Goal: Task Accomplishment & Management: Use online tool/utility

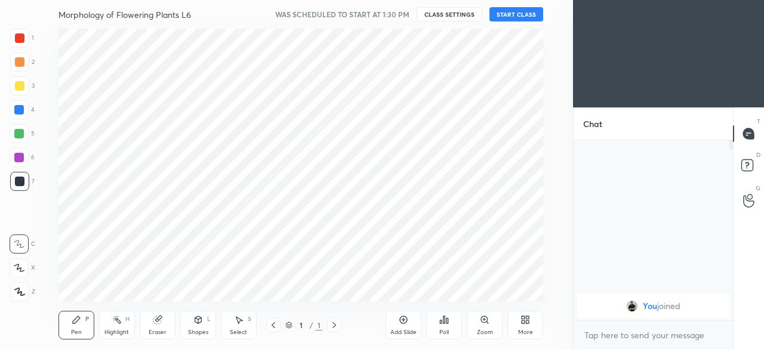
scroll to position [59421, 59169]
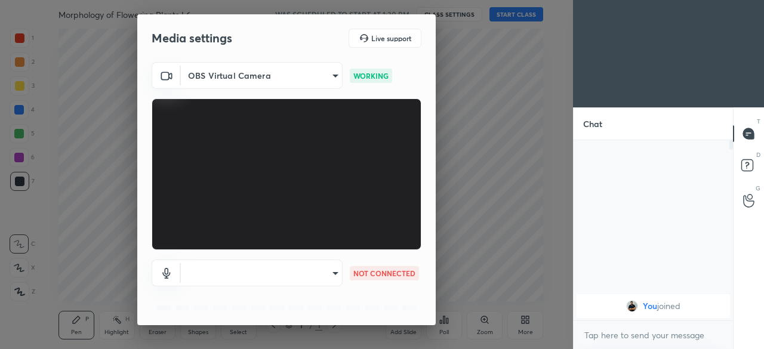
click at [330, 278] on body "1 2 3 4 5 6 7 C X Z C X Z E E Erase all H H Morphology of Flowering Plants L6 W…" at bounding box center [382, 174] width 764 height 349
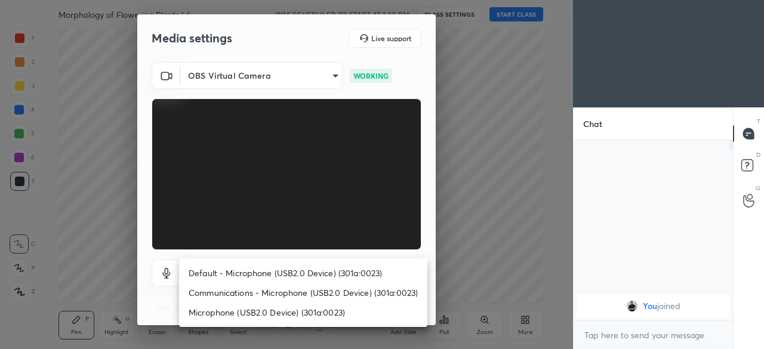
click at [260, 312] on li "Microphone (USB2.0 Device) (301a:0023)" at bounding box center [303, 313] width 248 height 20
type input "8c88c13ba37363e68a05074e9c36b64f2801ec021e37c0c9b9d1a985d4450fad"
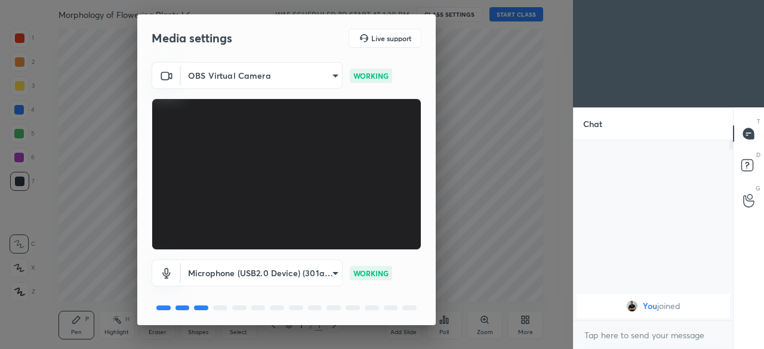
scroll to position [42, 0]
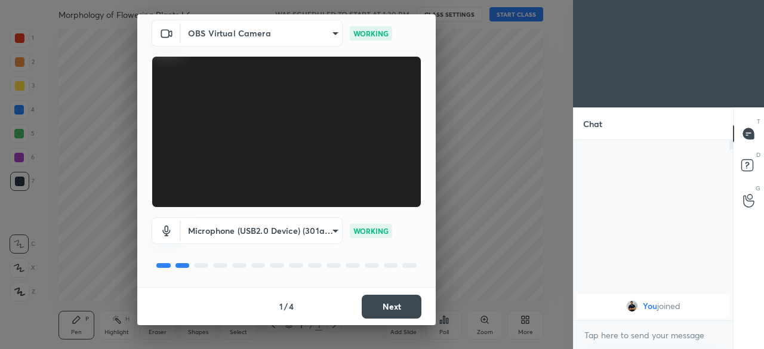
click at [379, 314] on button "Next" at bounding box center [392, 307] width 60 height 24
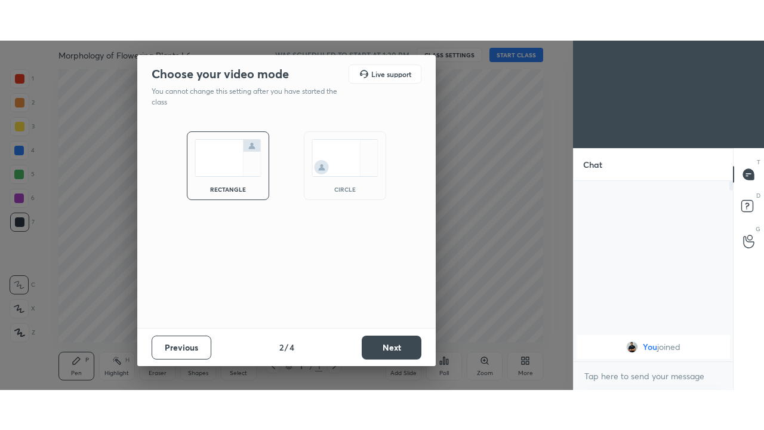
scroll to position [0, 0]
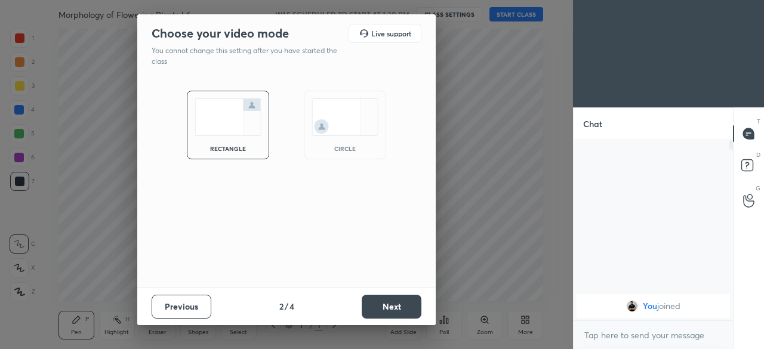
click at [378, 315] on button "Next" at bounding box center [392, 307] width 60 height 24
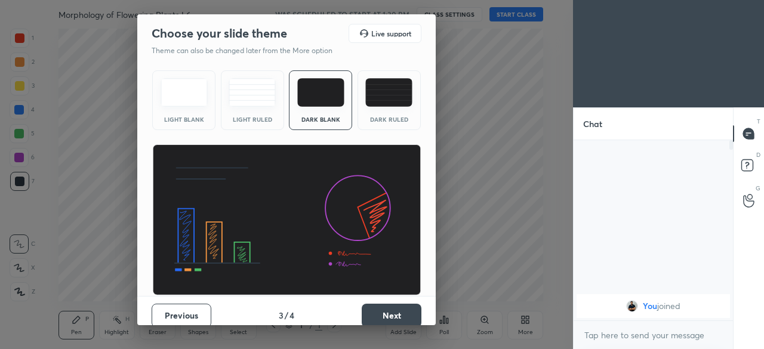
click at [378, 320] on button "Next" at bounding box center [392, 316] width 60 height 24
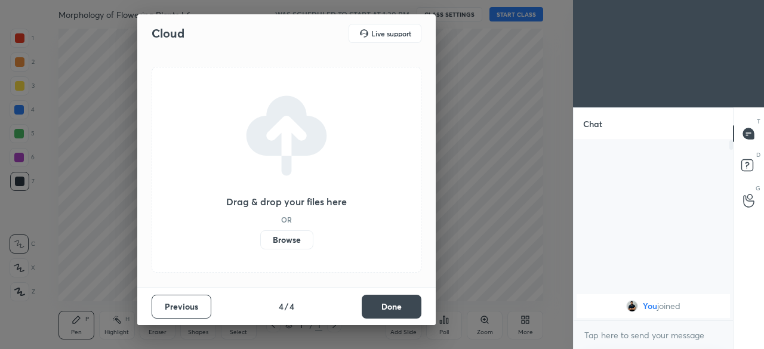
click at [288, 237] on label "Browse" at bounding box center [286, 239] width 53 height 19
click at [260, 237] on input "Browse" at bounding box center [260, 239] width 0 height 19
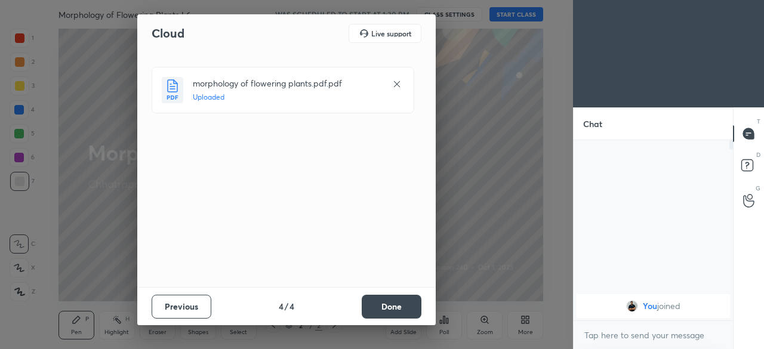
click at [393, 309] on button "Done" at bounding box center [392, 307] width 60 height 24
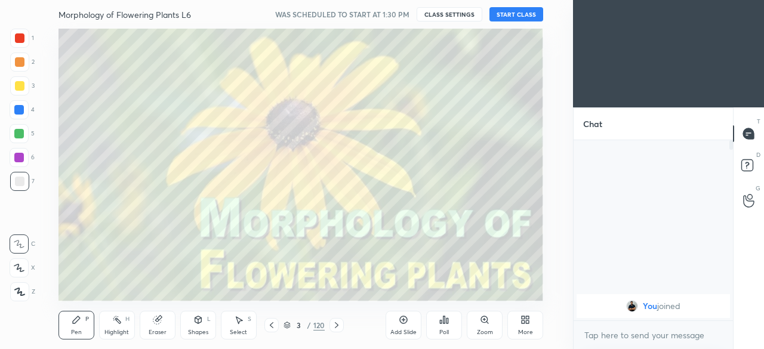
click at [524, 328] on div "More" at bounding box center [525, 325] width 36 height 29
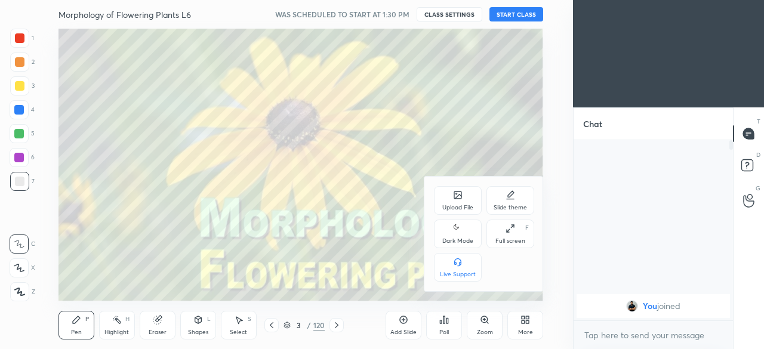
click at [516, 235] on div "Full screen F" at bounding box center [511, 234] width 48 height 29
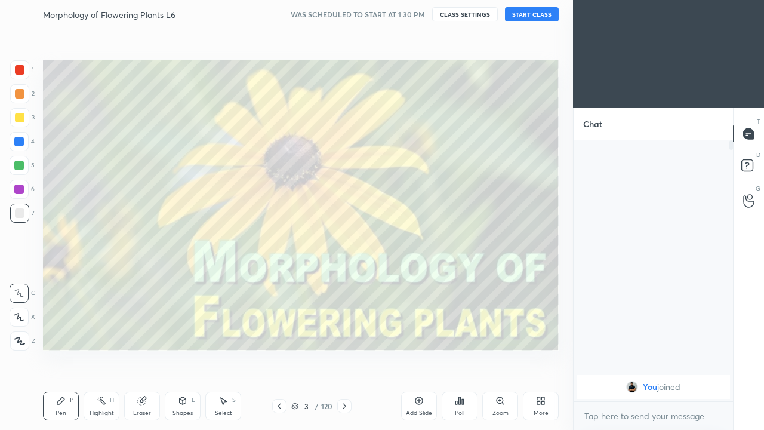
scroll to position [158, 156]
click at [545, 349] on div "More" at bounding box center [541, 413] width 15 height 6
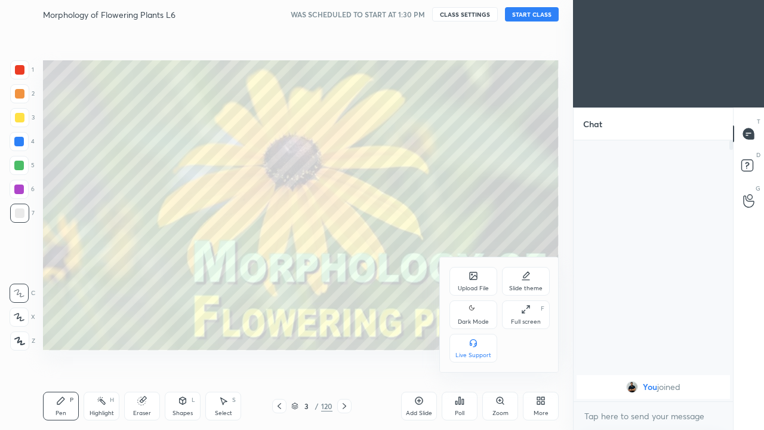
click at [473, 316] on icon at bounding box center [474, 309] width 10 height 14
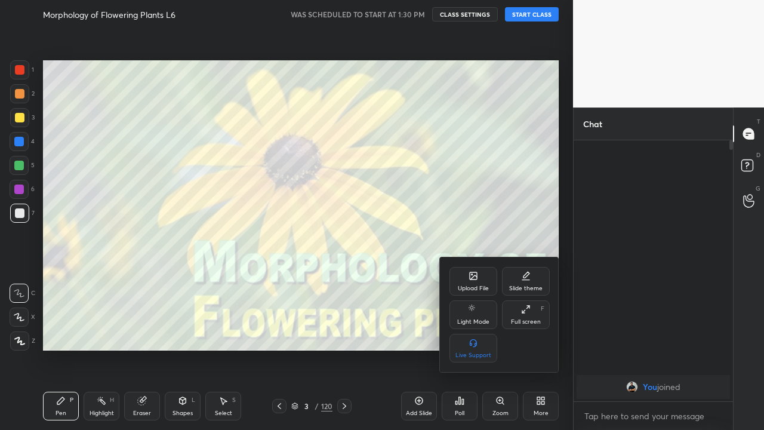
click at [537, 19] on div at bounding box center [382, 215] width 764 height 430
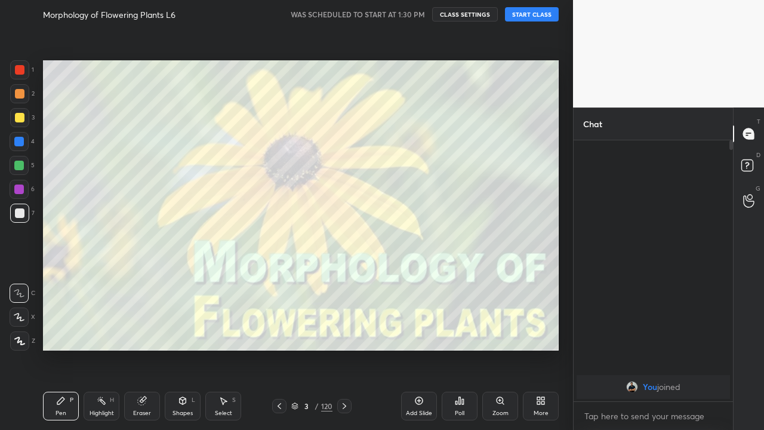
click at [530, 18] on button "START CLASS" at bounding box center [532, 14] width 54 height 14
click at [344, 349] on icon at bounding box center [345, 406] width 4 height 6
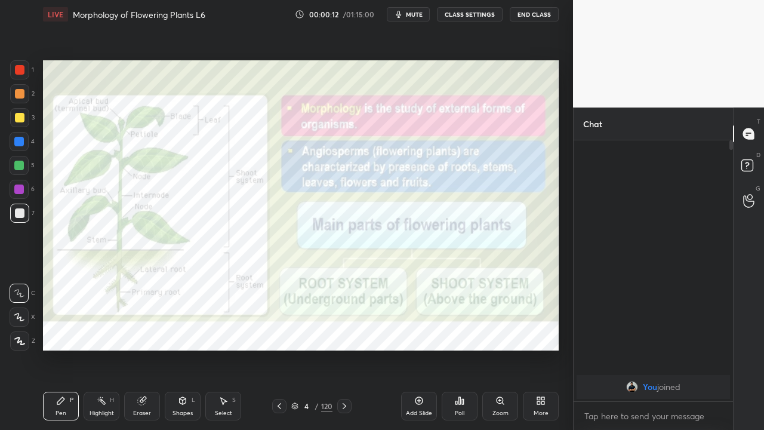
click at [294, 349] on icon at bounding box center [294, 405] width 7 height 7
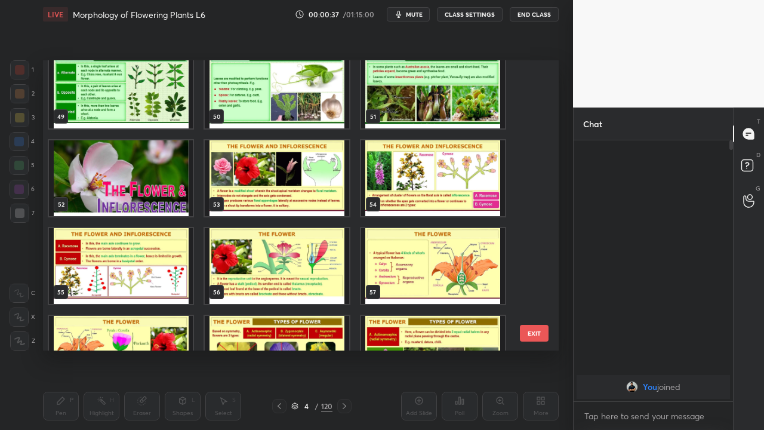
scroll to position [1420, 0]
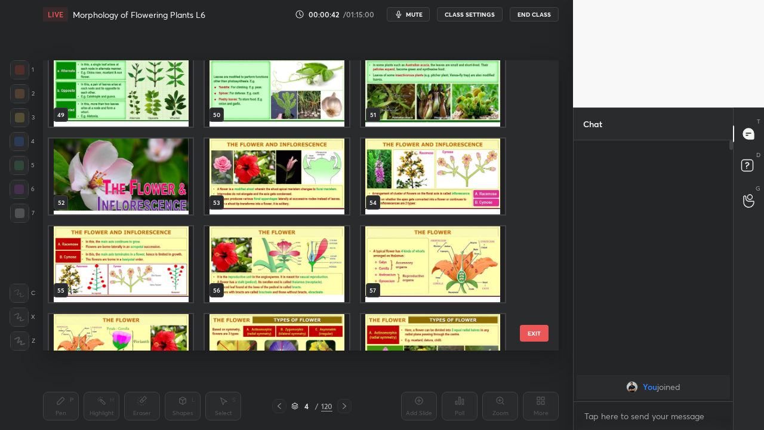
click at [162, 252] on img "grid" at bounding box center [121, 264] width 144 height 76
click at [165, 254] on img "grid" at bounding box center [121, 264] width 144 height 76
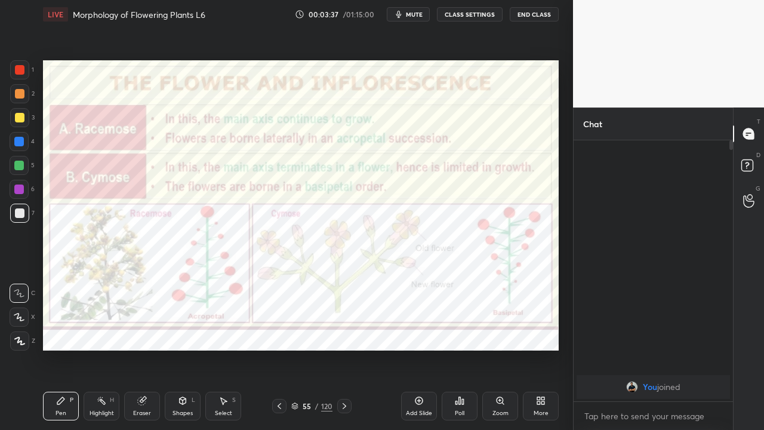
click at [344, 349] on icon at bounding box center [345, 406] width 10 height 10
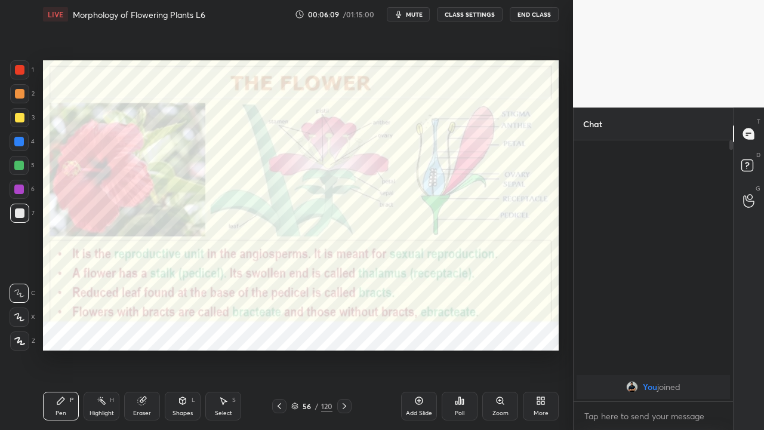
click at [19, 190] on div at bounding box center [19, 189] width 10 height 10
click at [20, 341] on icon at bounding box center [20, 340] width 10 height 7
click at [279, 349] on icon at bounding box center [280, 406] width 10 height 10
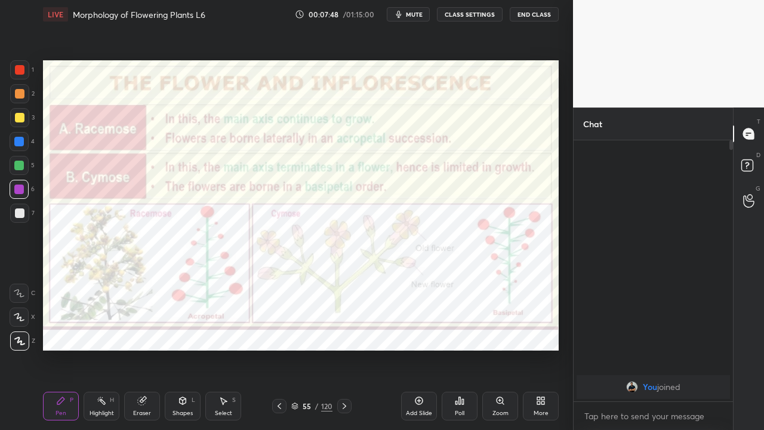
click at [344, 349] on icon at bounding box center [345, 406] width 10 height 10
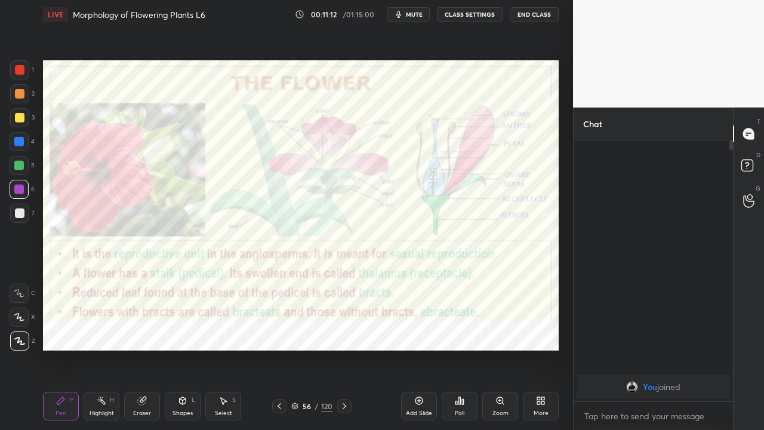
click at [344, 349] on icon at bounding box center [345, 406] width 10 height 10
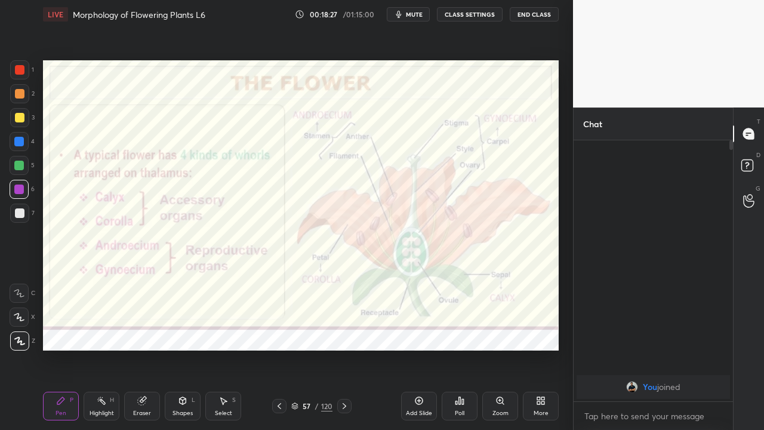
click at [343, 349] on icon at bounding box center [345, 406] width 4 height 6
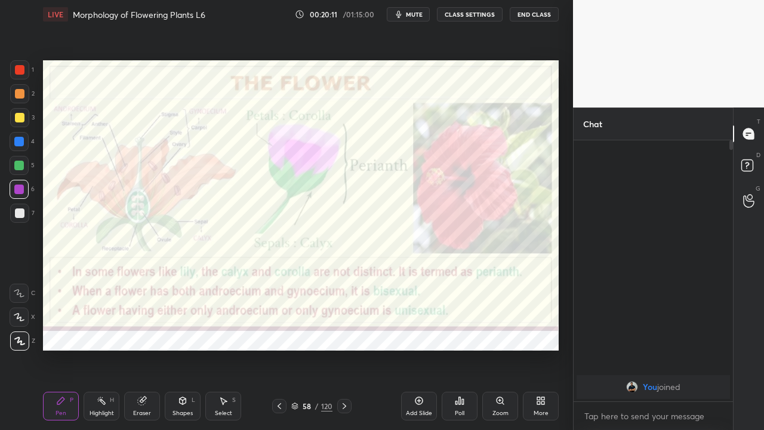
click at [0, 161] on div "1 2 3 4 5 6 7 C X Z C X Z E E Erase all H H" at bounding box center [19, 205] width 38 height 290
click at [344, 349] on icon at bounding box center [345, 406] width 10 height 10
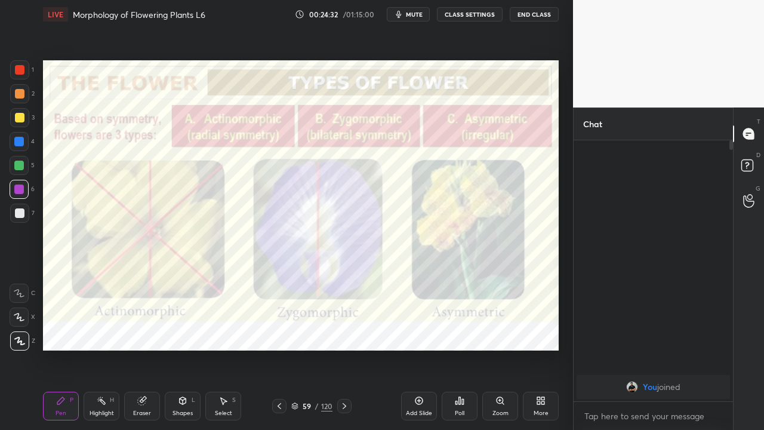
click at [278, 349] on icon at bounding box center [280, 406] width 10 height 10
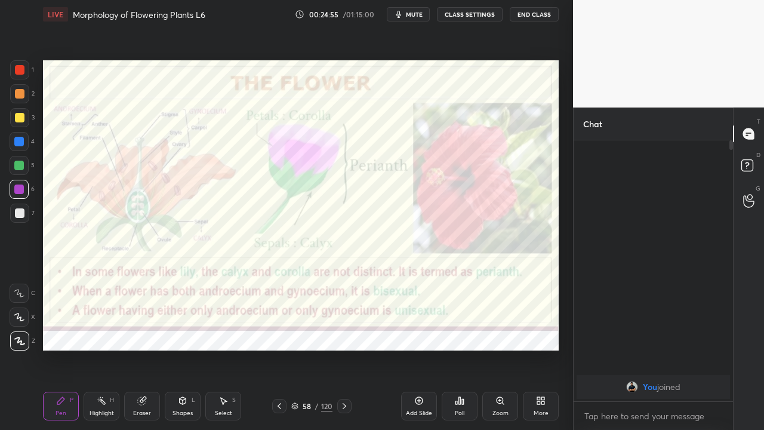
click at [348, 349] on div at bounding box center [344, 406] width 14 height 14
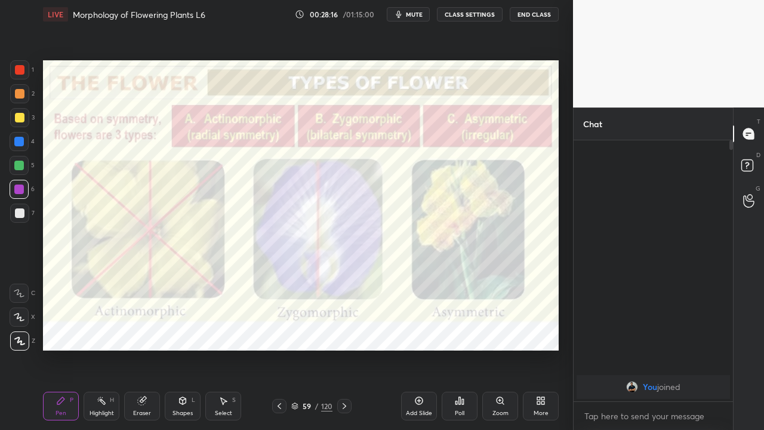
click at [347, 349] on div at bounding box center [344, 406] width 14 height 14
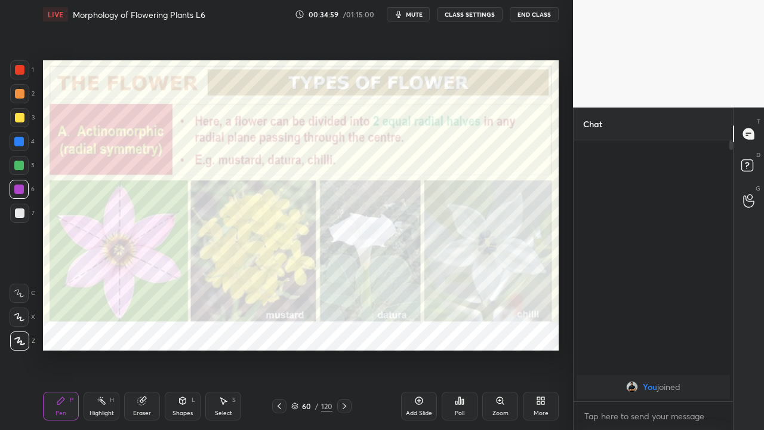
click at [344, 349] on icon at bounding box center [345, 406] width 10 height 10
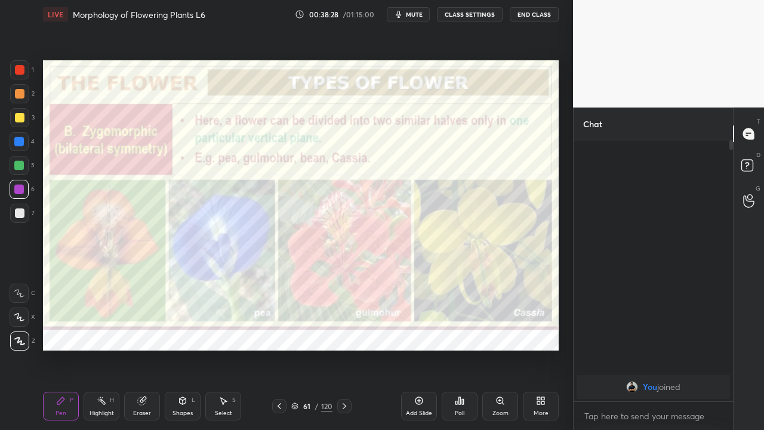
click at [146, 349] on div "Eraser" at bounding box center [142, 406] width 36 height 29
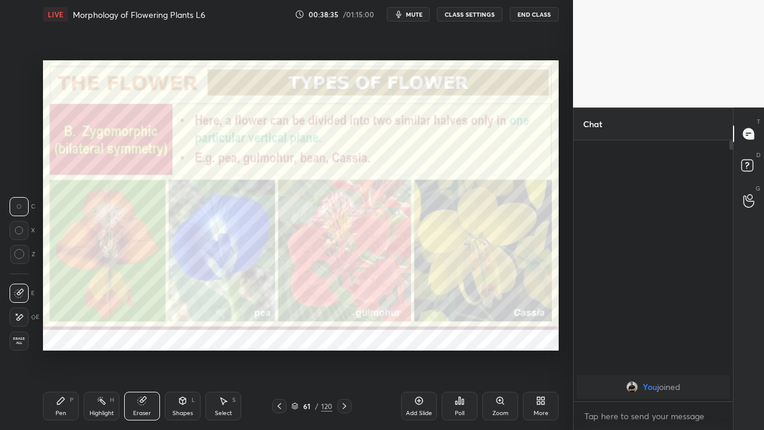
click at [62, 349] on div "Pen P" at bounding box center [61, 406] width 36 height 29
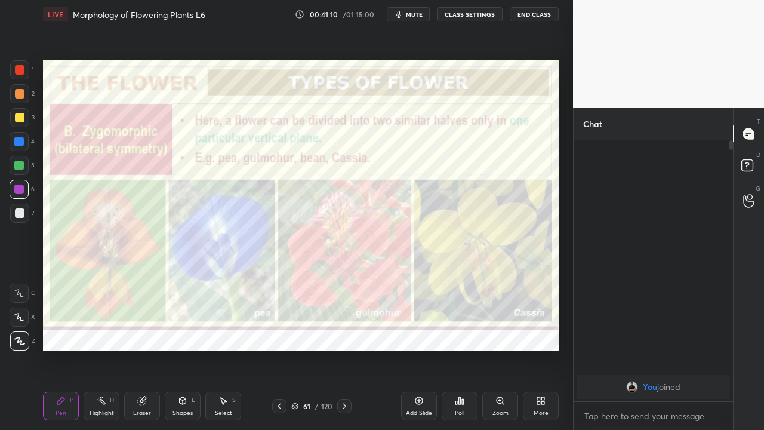
click at [344, 349] on icon at bounding box center [345, 406] width 10 height 10
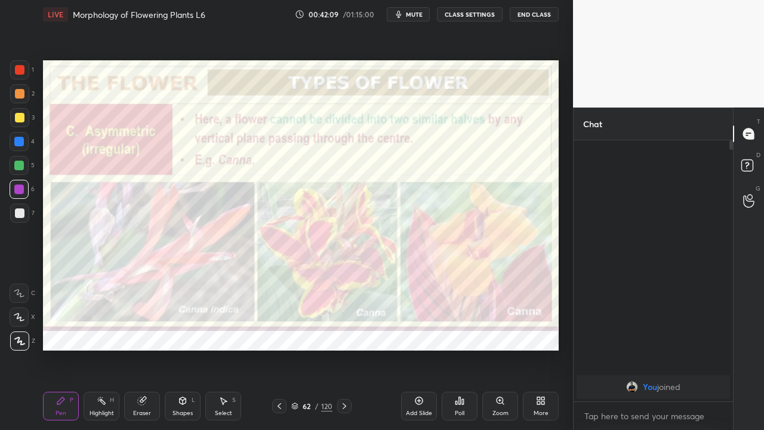
click at [344, 349] on icon at bounding box center [345, 406] width 10 height 10
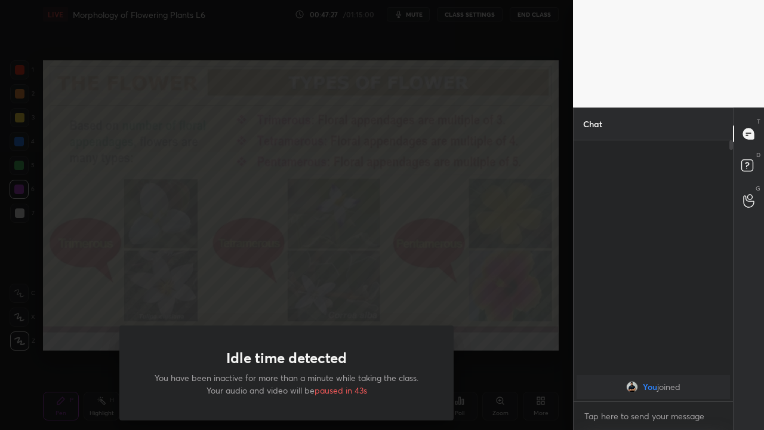
click at [67, 325] on div "Idle time detected You have been inactive for more than a minute while taking t…" at bounding box center [286, 215] width 573 height 430
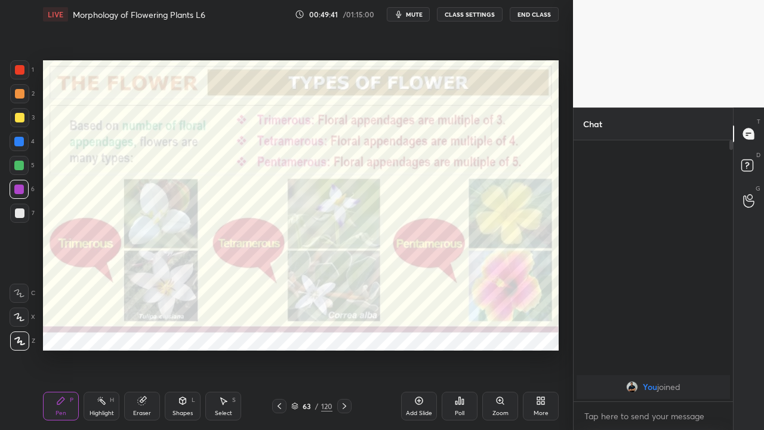
click at [344, 349] on icon at bounding box center [345, 406] width 10 height 10
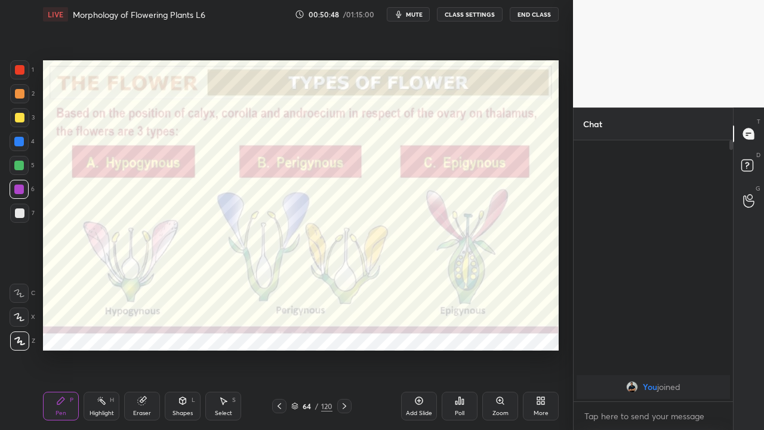
click at [20, 70] on div at bounding box center [20, 70] width 10 height 10
click at [344, 349] on icon at bounding box center [345, 406] width 4 height 6
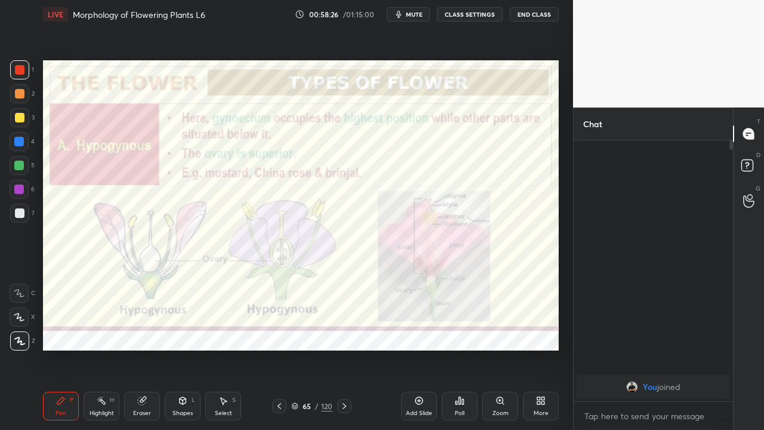
click at [345, 349] on icon at bounding box center [345, 406] width 4 height 6
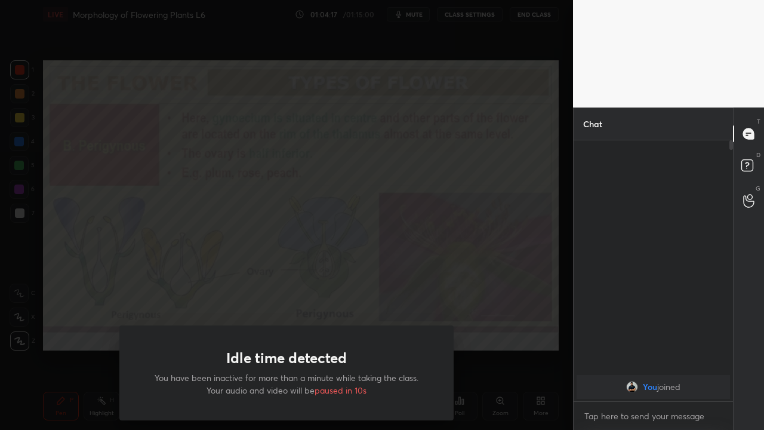
click at [52, 318] on div "Idle time detected You have been inactive for more than a minute while taking t…" at bounding box center [286, 215] width 573 height 430
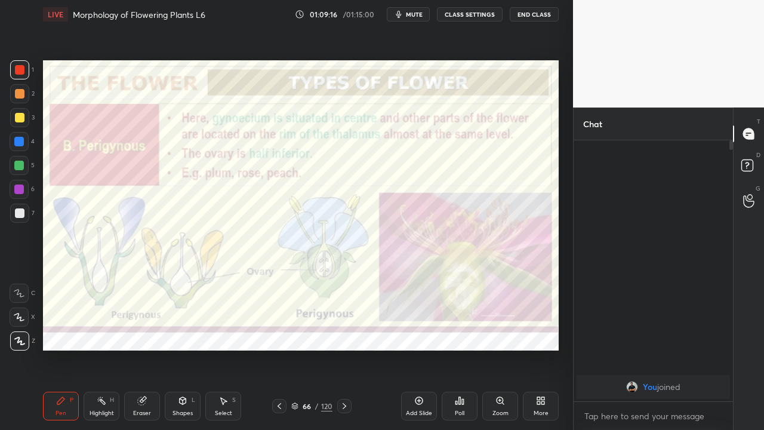
click at [344, 349] on icon at bounding box center [345, 406] width 10 height 10
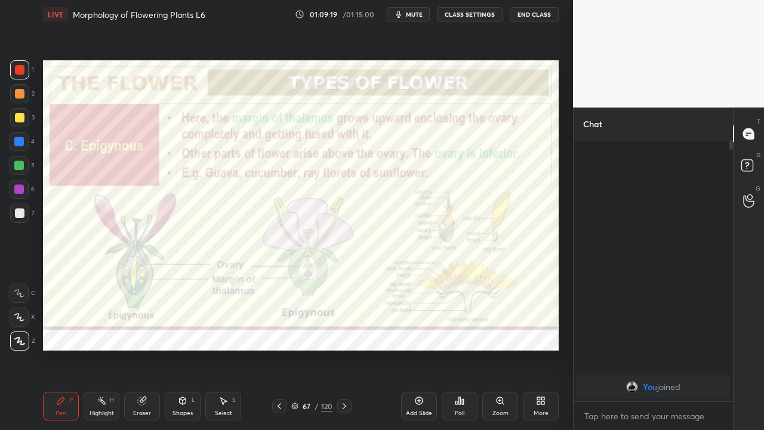
click at [344, 349] on icon at bounding box center [345, 406] width 10 height 10
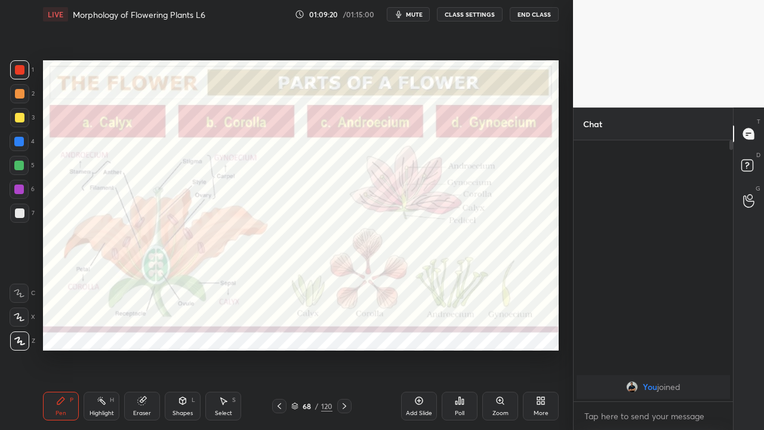
click at [278, 349] on icon at bounding box center [280, 406] width 10 height 10
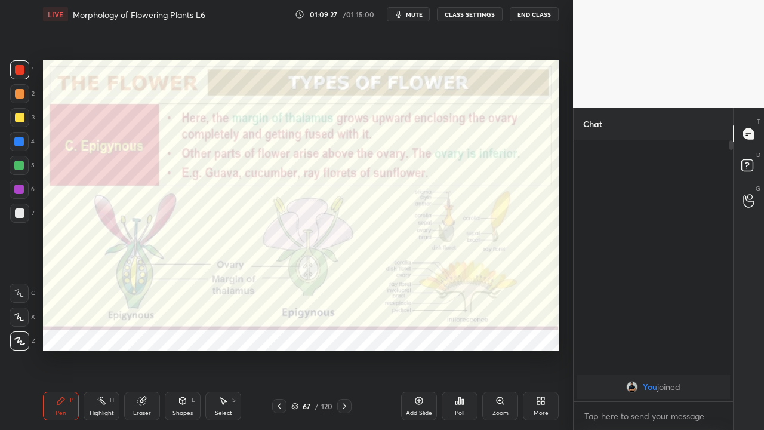
click at [535, 15] on button "End Class" at bounding box center [534, 14] width 49 height 14
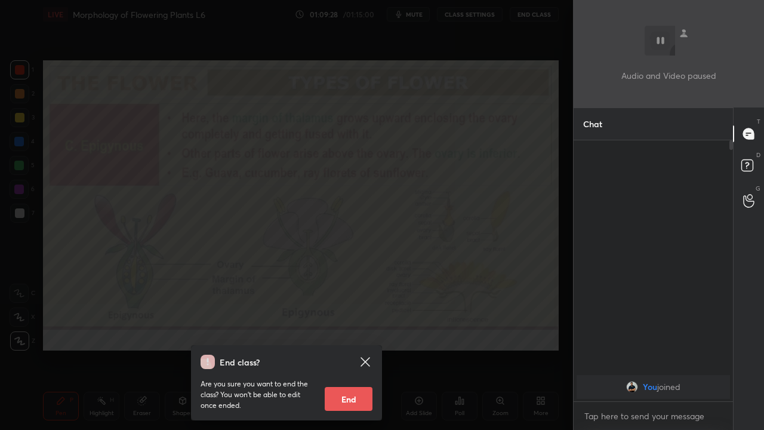
click at [355, 349] on button "End" at bounding box center [349, 399] width 48 height 24
type textarea "x"
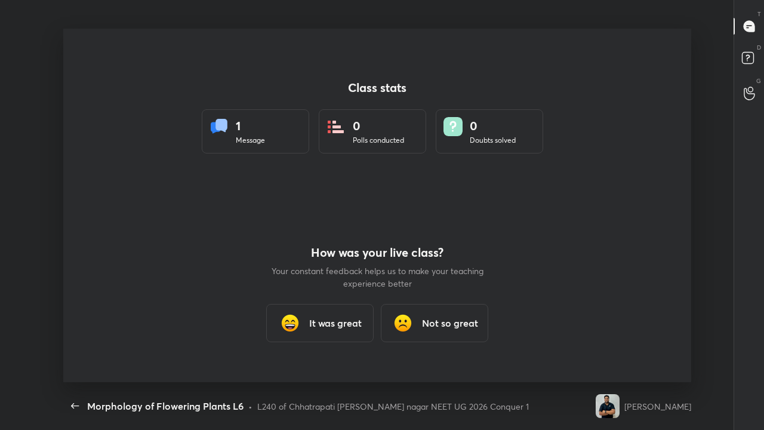
scroll to position [353, 755]
click at [410, 330] on img at bounding box center [403, 323] width 24 height 24
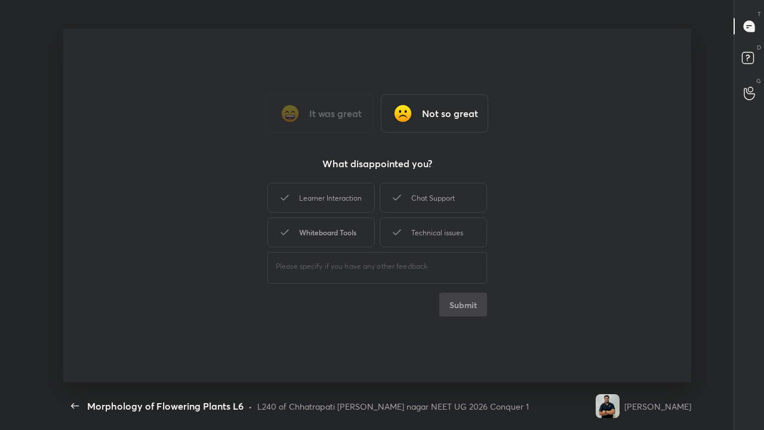
click at [330, 232] on div "Whiteboard Tools" at bounding box center [320, 232] width 107 height 30
click at [468, 307] on button "Submit" at bounding box center [463, 305] width 48 height 24
